Goal: Task Accomplishment & Management: Complete application form

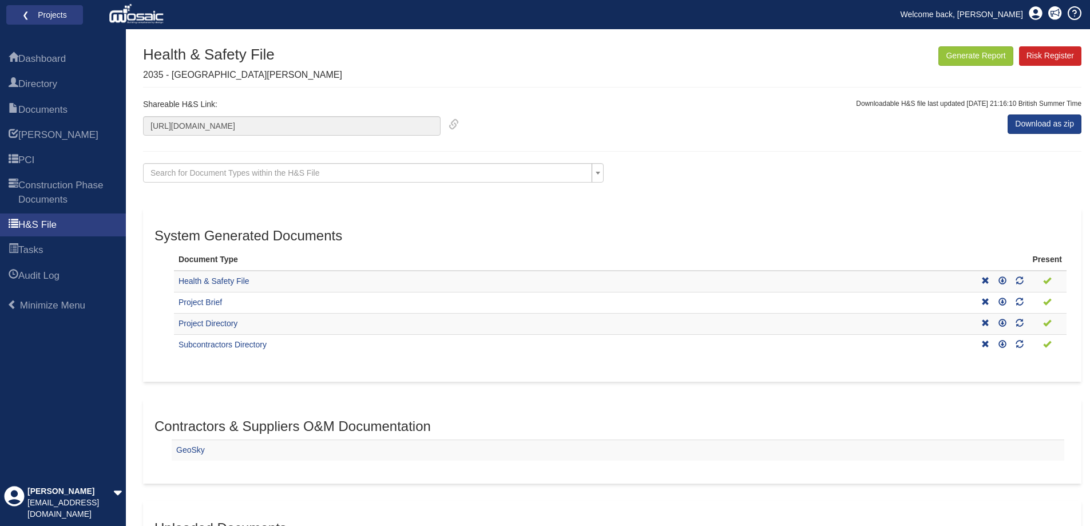
click at [47, 24] on li "❮ Projects" at bounding box center [44, 15] width 77 height 20
click at [45, 16] on link "❮ Projects" at bounding box center [45, 14] width 62 height 15
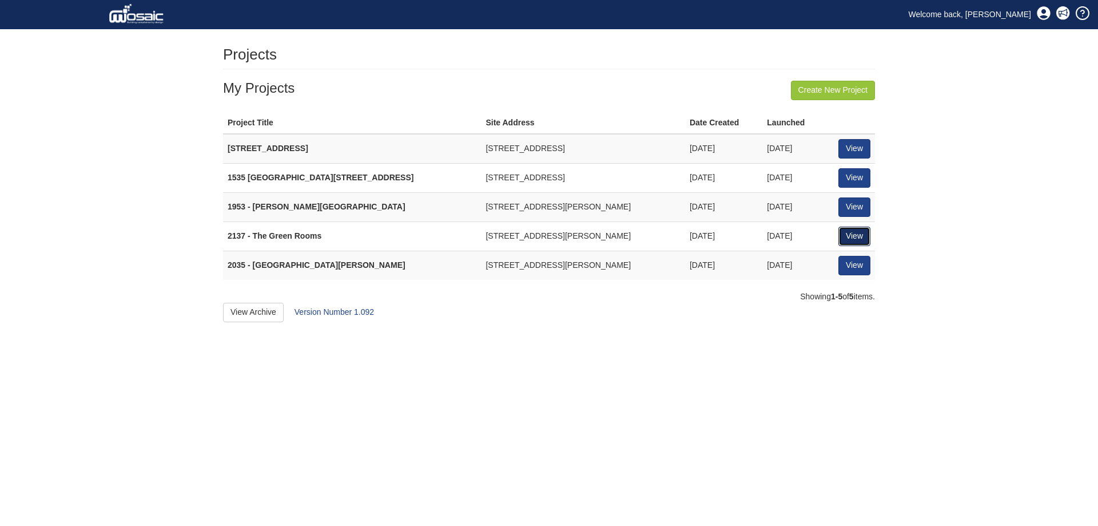
click at [848, 240] on link "View" at bounding box center [855, 236] width 32 height 19
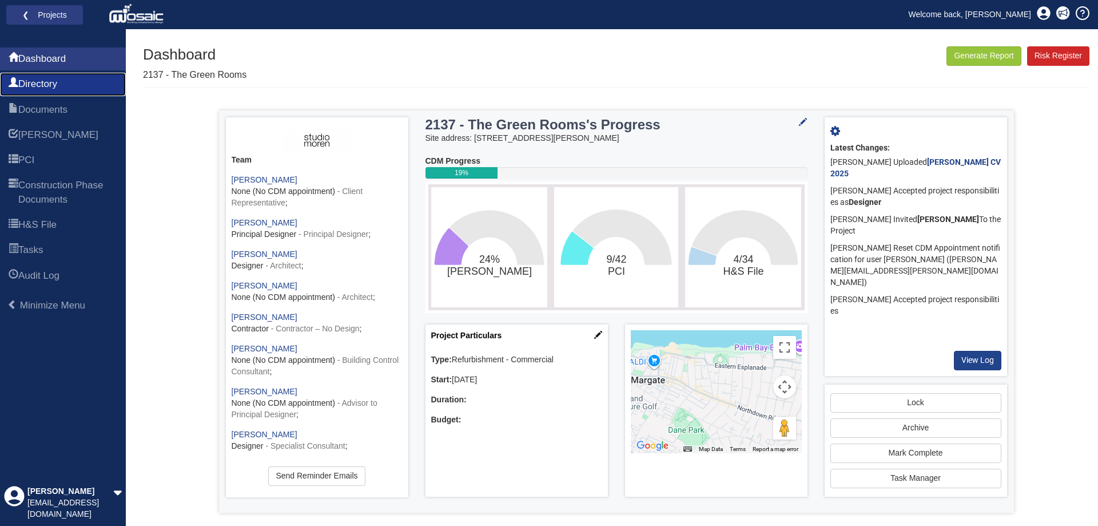
click at [57, 84] on span "Directory" at bounding box center [37, 84] width 39 height 14
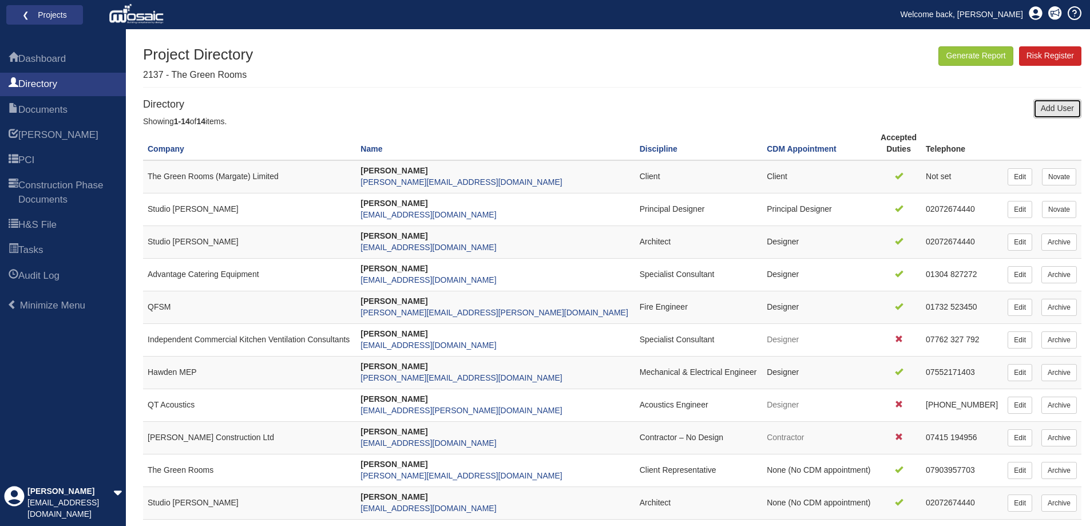
click at [1045, 106] on link "Add User" at bounding box center [1057, 108] width 48 height 19
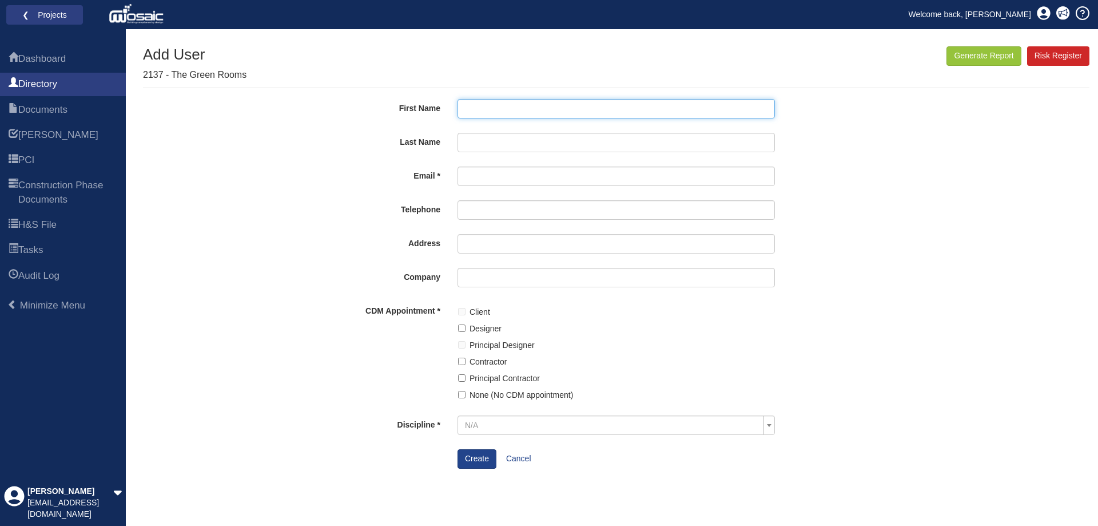
click at [545, 111] on input "First Name" at bounding box center [616, 108] width 317 height 19
type input "[PERSON_NAME]"
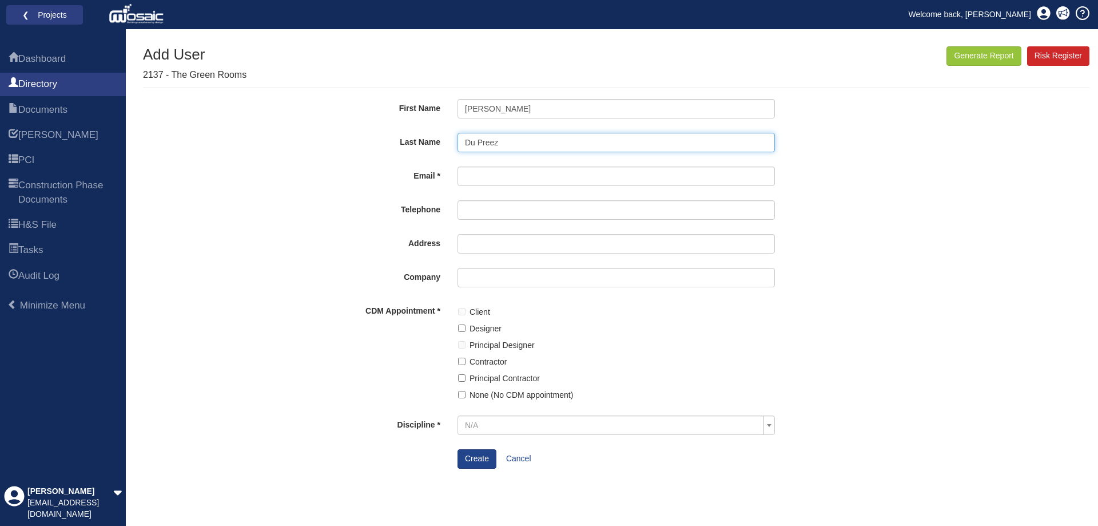
type input "Du Preez"
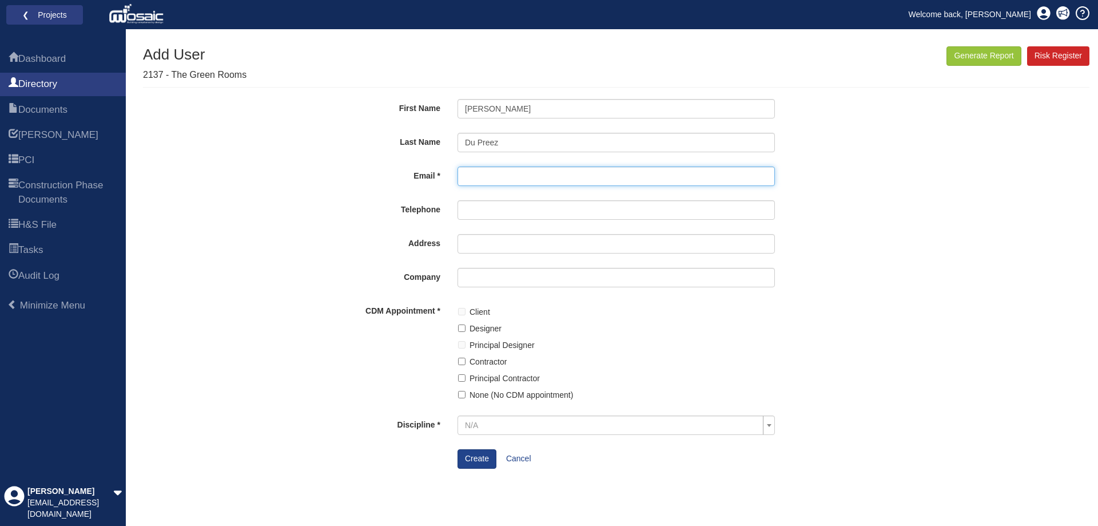
click at [495, 173] on input "Email" at bounding box center [616, 175] width 317 height 19
paste input "[EMAIL_ADDRESS][DOMAIN_NAME]"
type input "[EMAIL_ADDRESS][DOMAIN_NAME]"
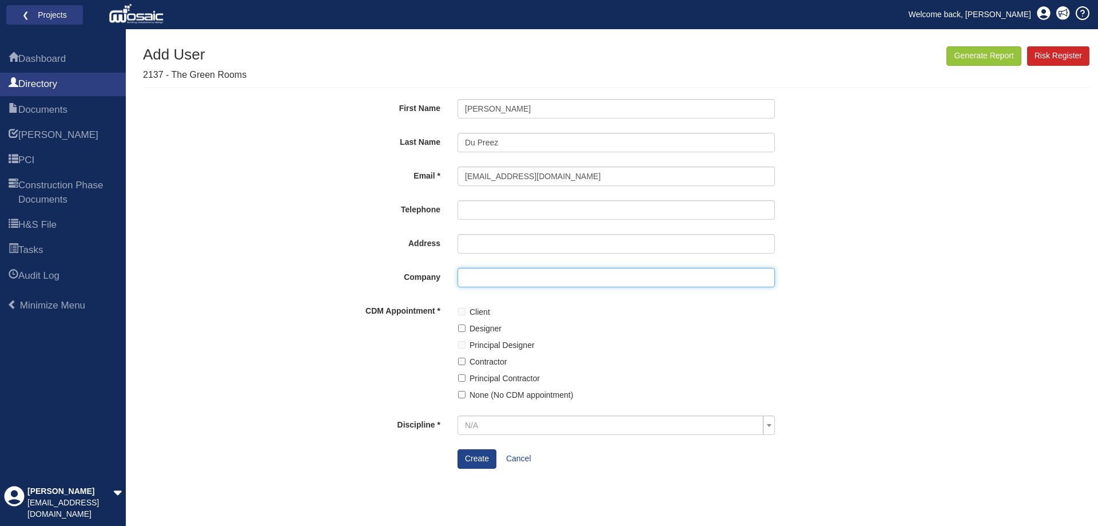
click at [484, 279] on input "Company" at bounding box center [616, 277] width 317 height 19
type input "[PERSON_NAME] Design"
click at [486, 331] on label "Designer" at bounding box center [486, 328] width 32 height 13
click at [466, 331] on input "Designer" at bounding box center [461, 327] width 7 height 7
checkbox input "true"
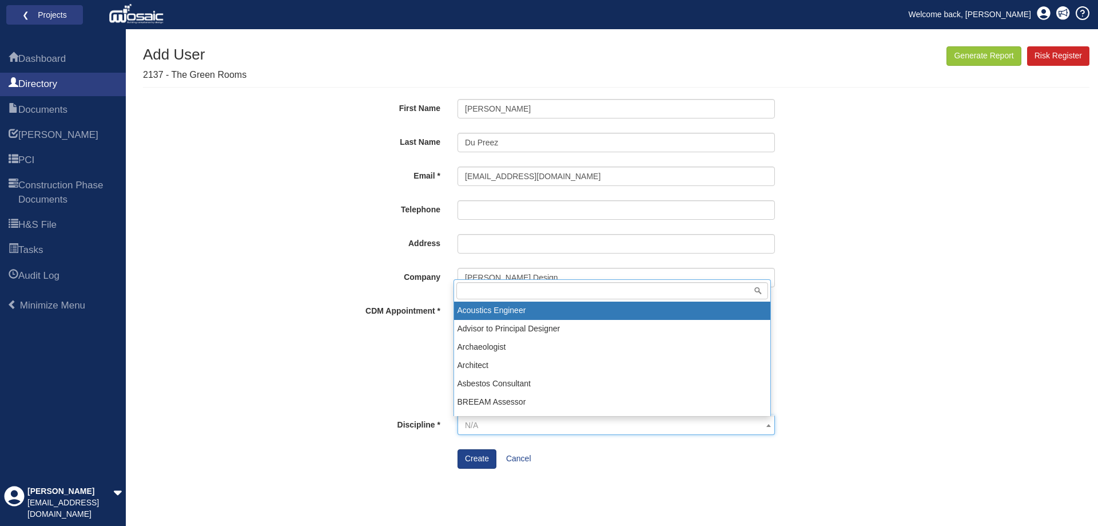
click at [534, 426] on span "N/A" at bounding box center [613, 424] width 296 height 11
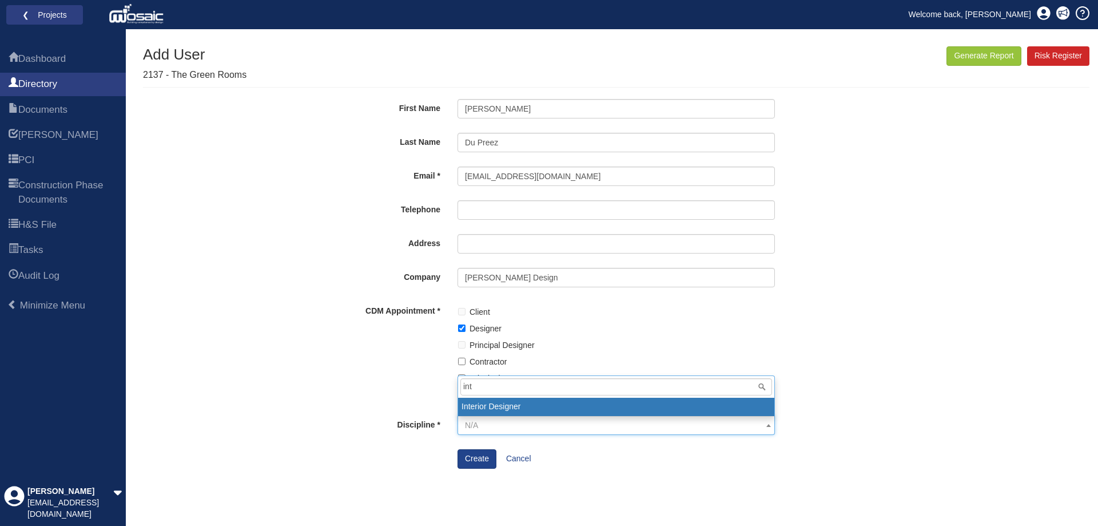
type input "int"
select select "52"
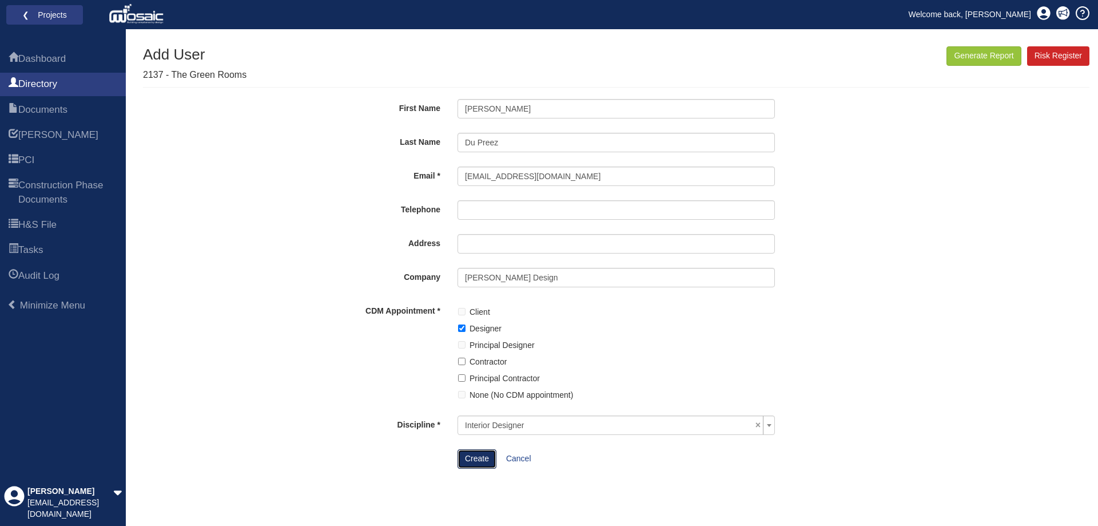
click at [481, 457] on button "Create" at bounding box center [477, 458] width 39 height 19
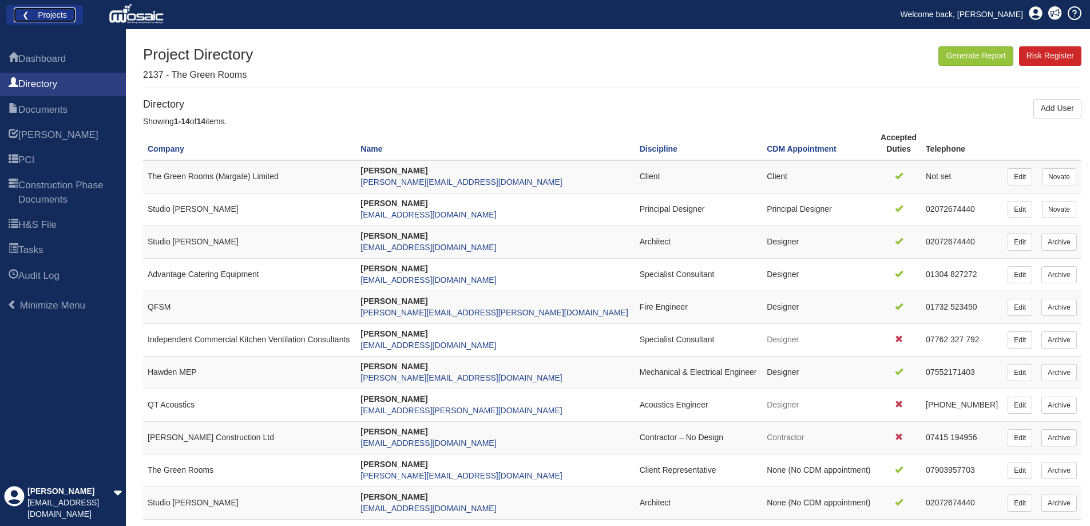
click at [58, 13] on link "❮ Projects" at bounding box center [45, 14] width 62 height 15
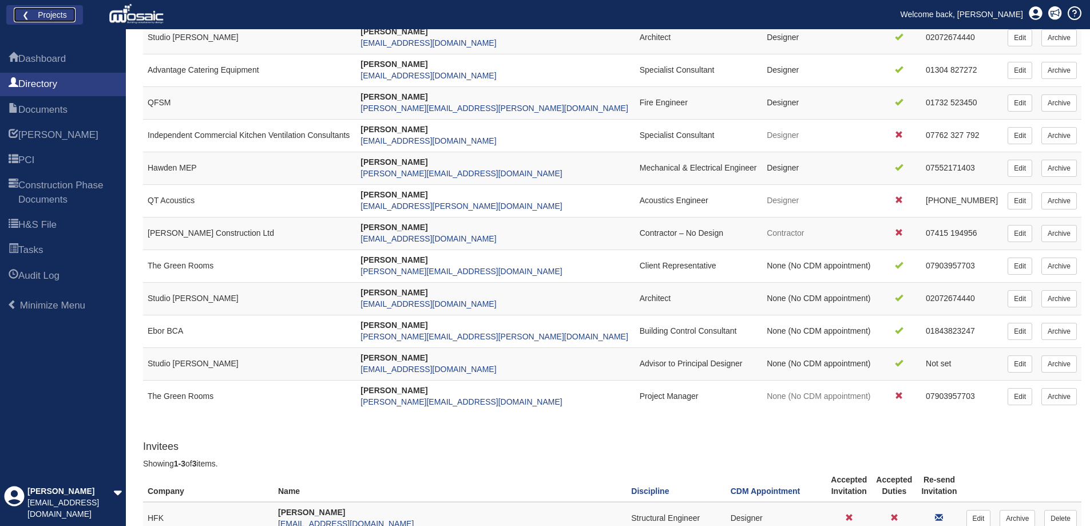
scroll to position [289, 0]
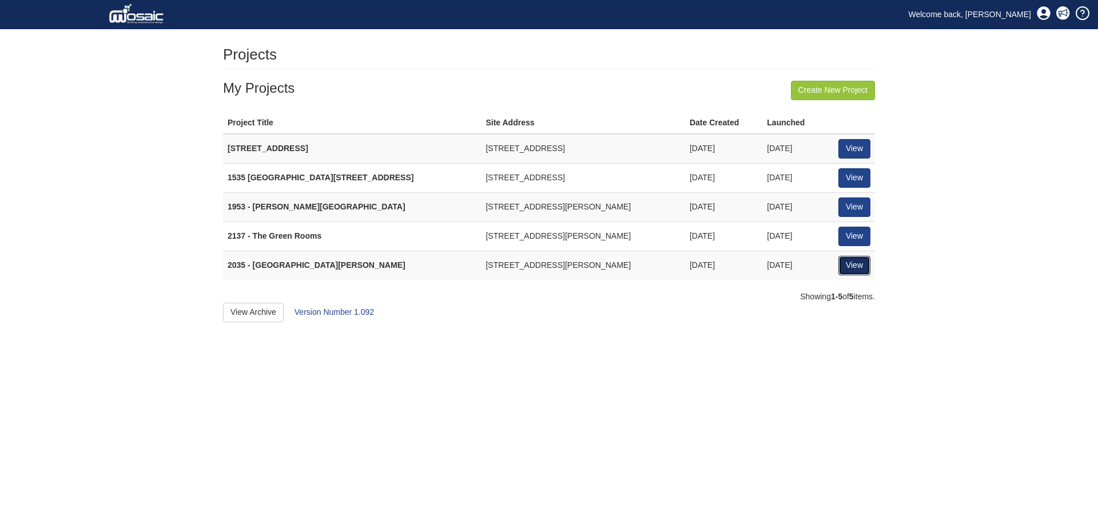
click at [851, 263] on link "View" at bounding box center [855, 265] width 32 height 19
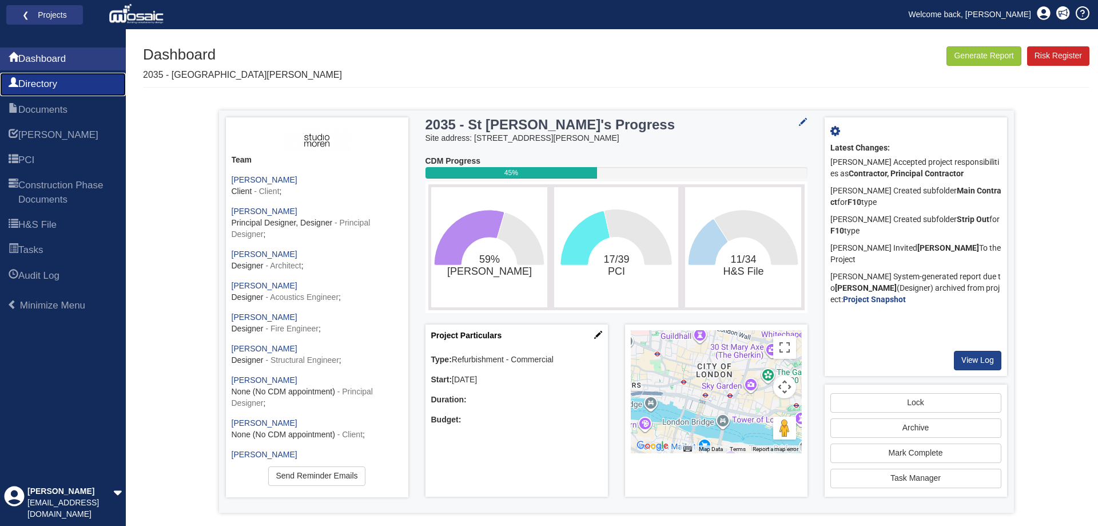
click at [32, 82] on span "Directory" at bounding box center [37, 84] width 39 height 14
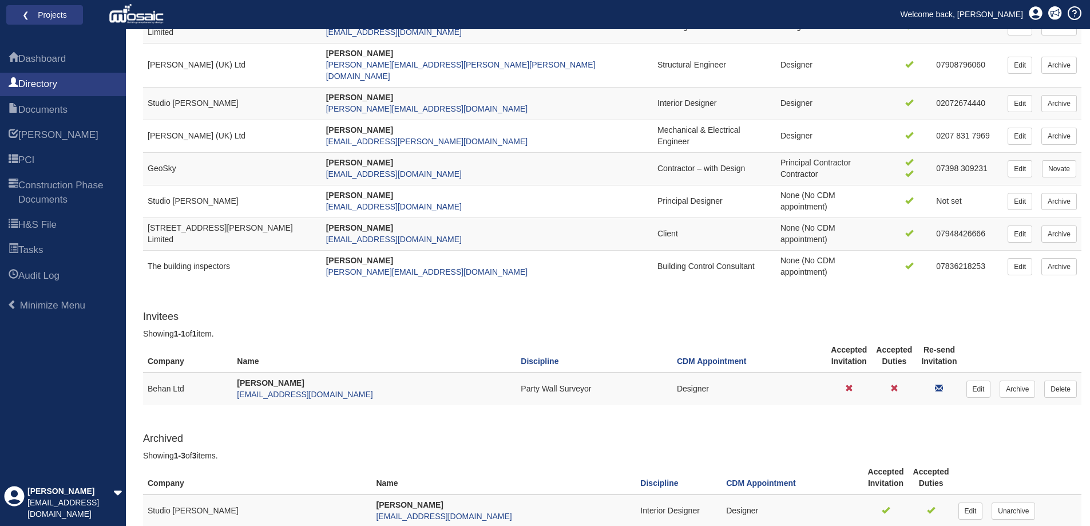
scroll to position [347, 0]
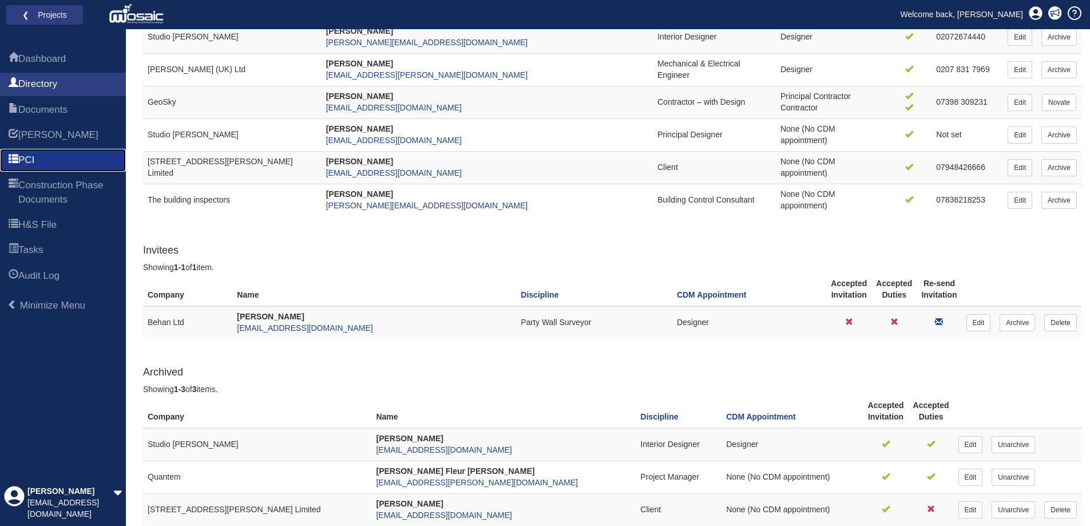
click at [53, 161] on link "PCI" at bounding box center [63, 160] width 126 height 23
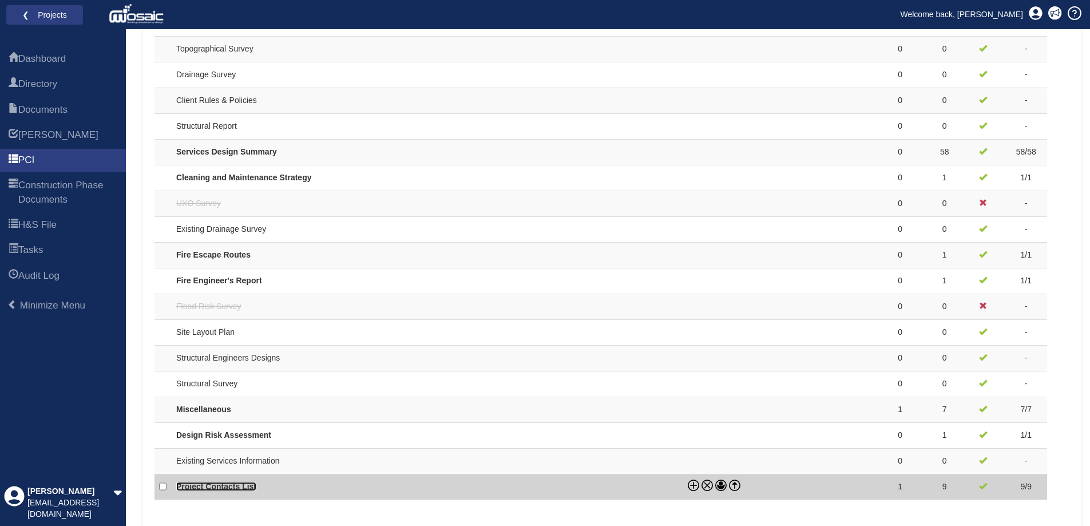
click at [208, 490] on link "Project Contacts List" at bounding box center [216, 486] width 80 height 9
checkbox input "true"
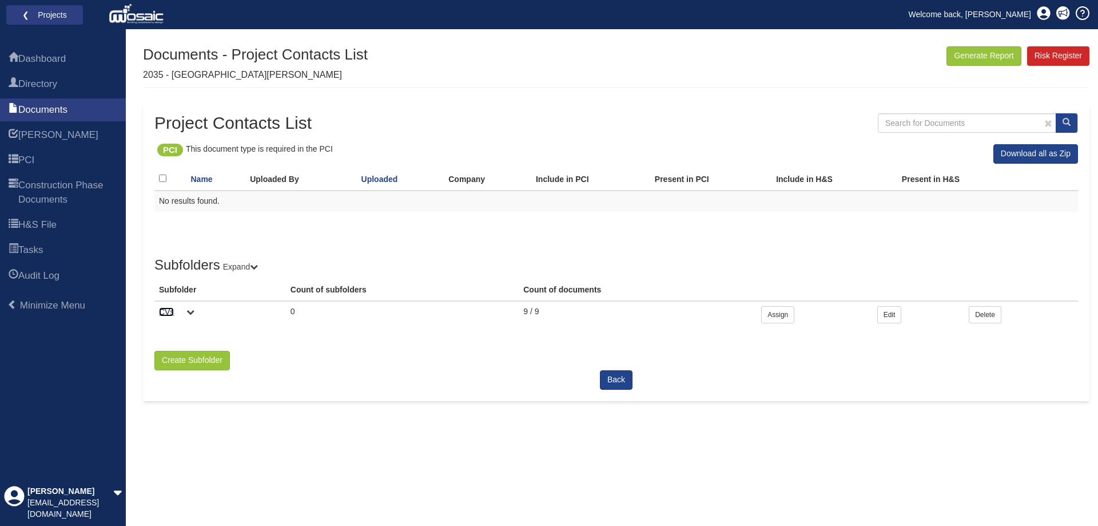
click at [169, 311] on link "CVs" at bounding box center [166, 311] width 15 height 9
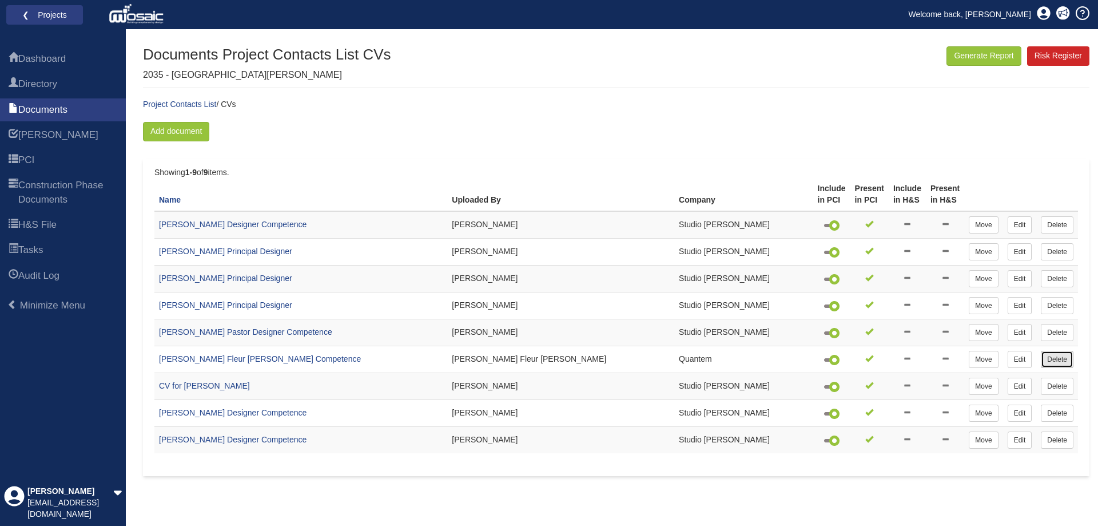
click at [1057, 362] on link "Delete" at bounding box center [1057, 359] width 33 height 17
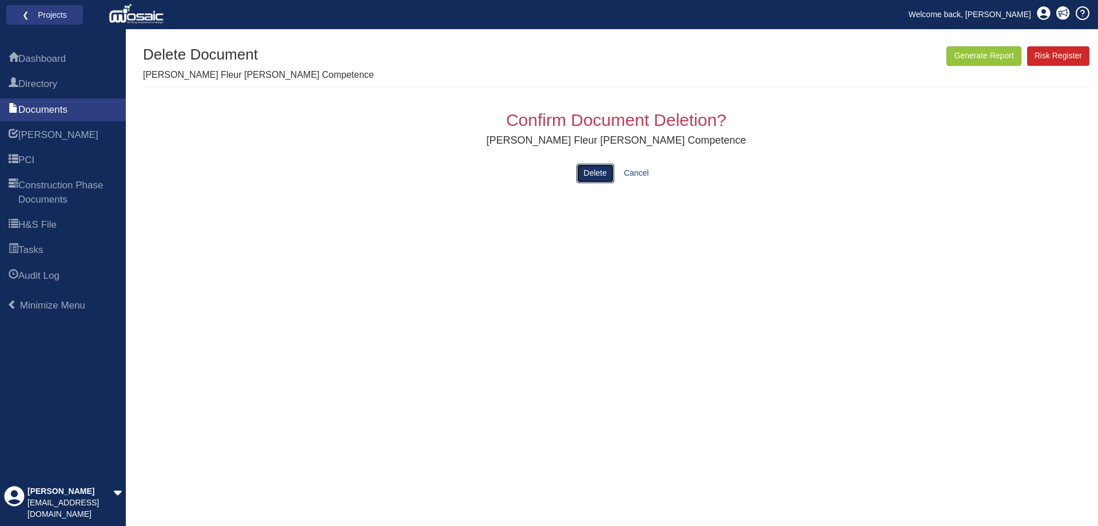
click at [598, 173] on button "Delete" at bounding box center [596, 173] width 38 height 19
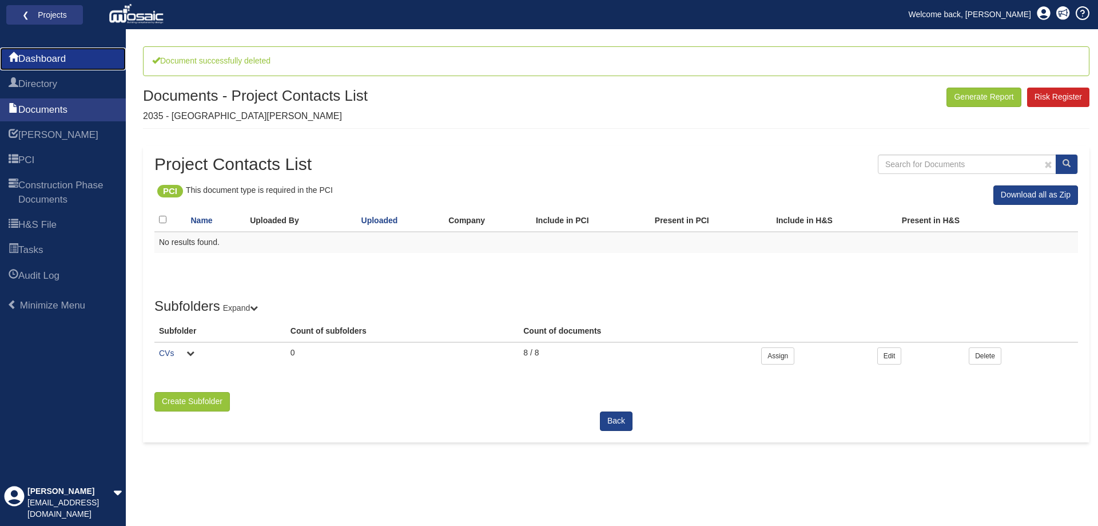
click at [55, 51] on link "Dashboard" at bounding box center [63, 58] width 126 height 23
